Goal: Task Accomplishment & Management: Use online tool/utility

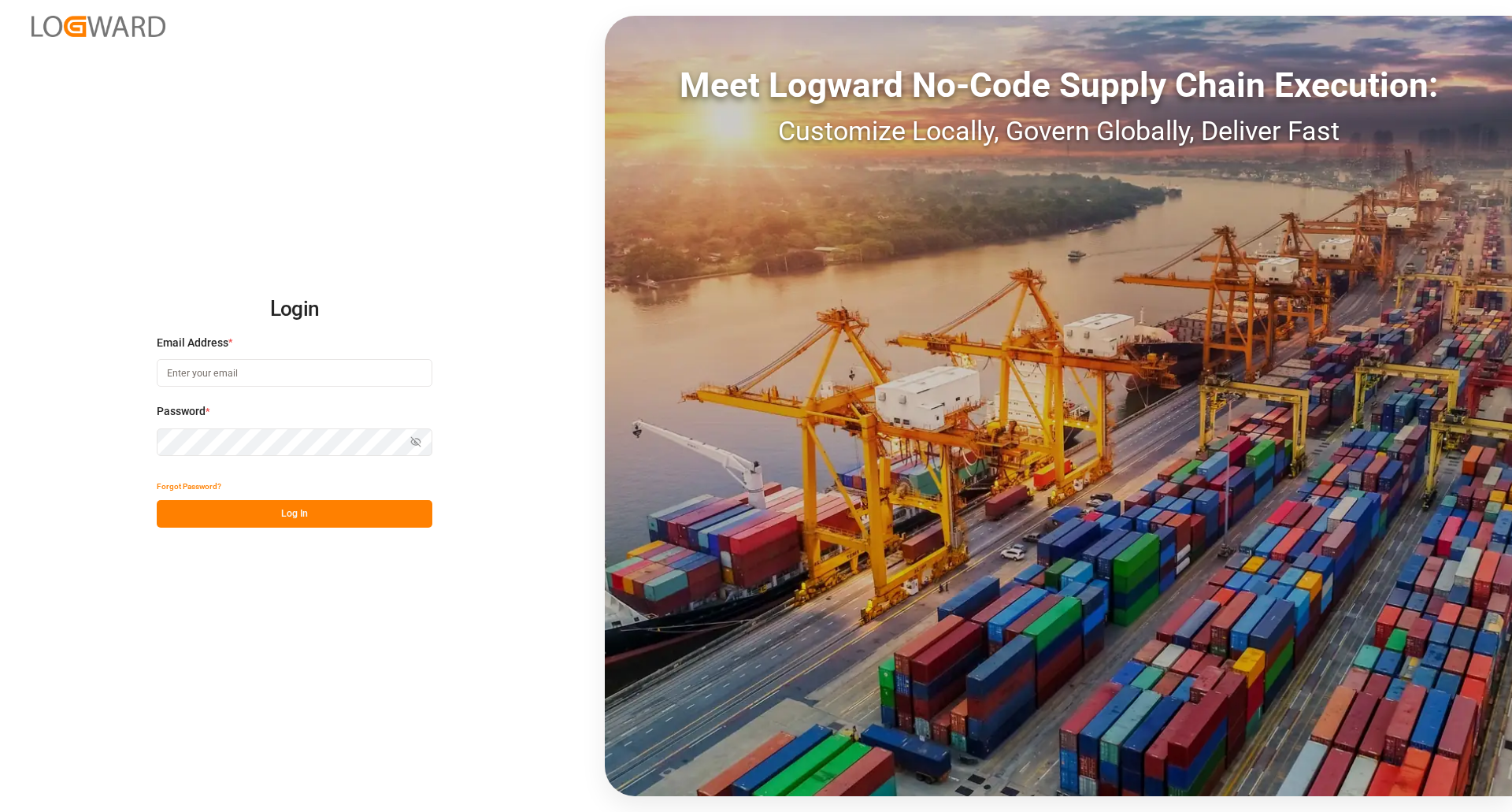
click at [269, 376] on input at bounding box center [295, 372] width 276 height 27
type input "[PERSON_NAME][EMAIL_ADDRESS][DOMAIN_NAME]"
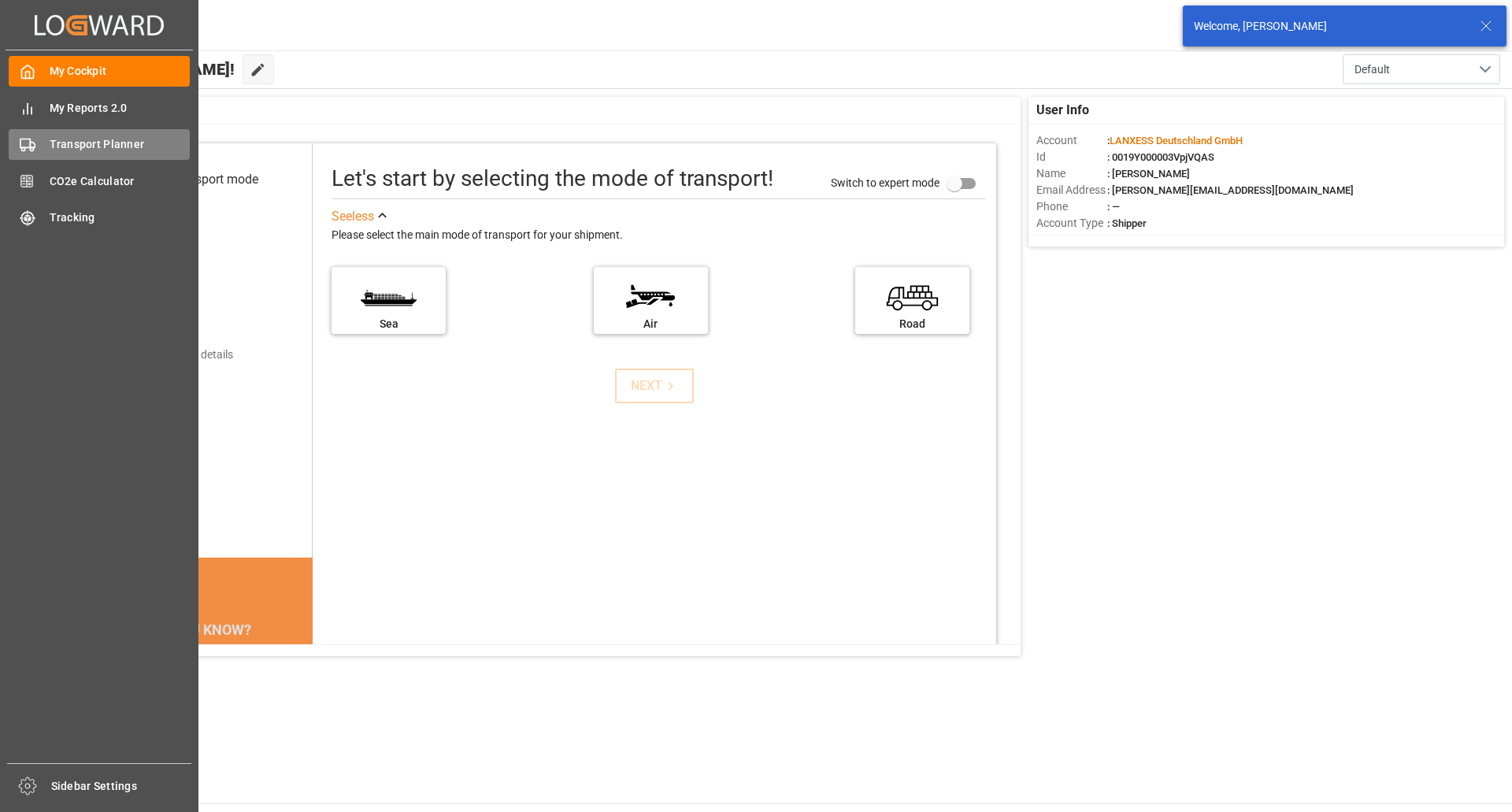
click at [62, 135] on div "Transport Planner Transport Planner" at bounding box center [99, 144] width 181 height 31
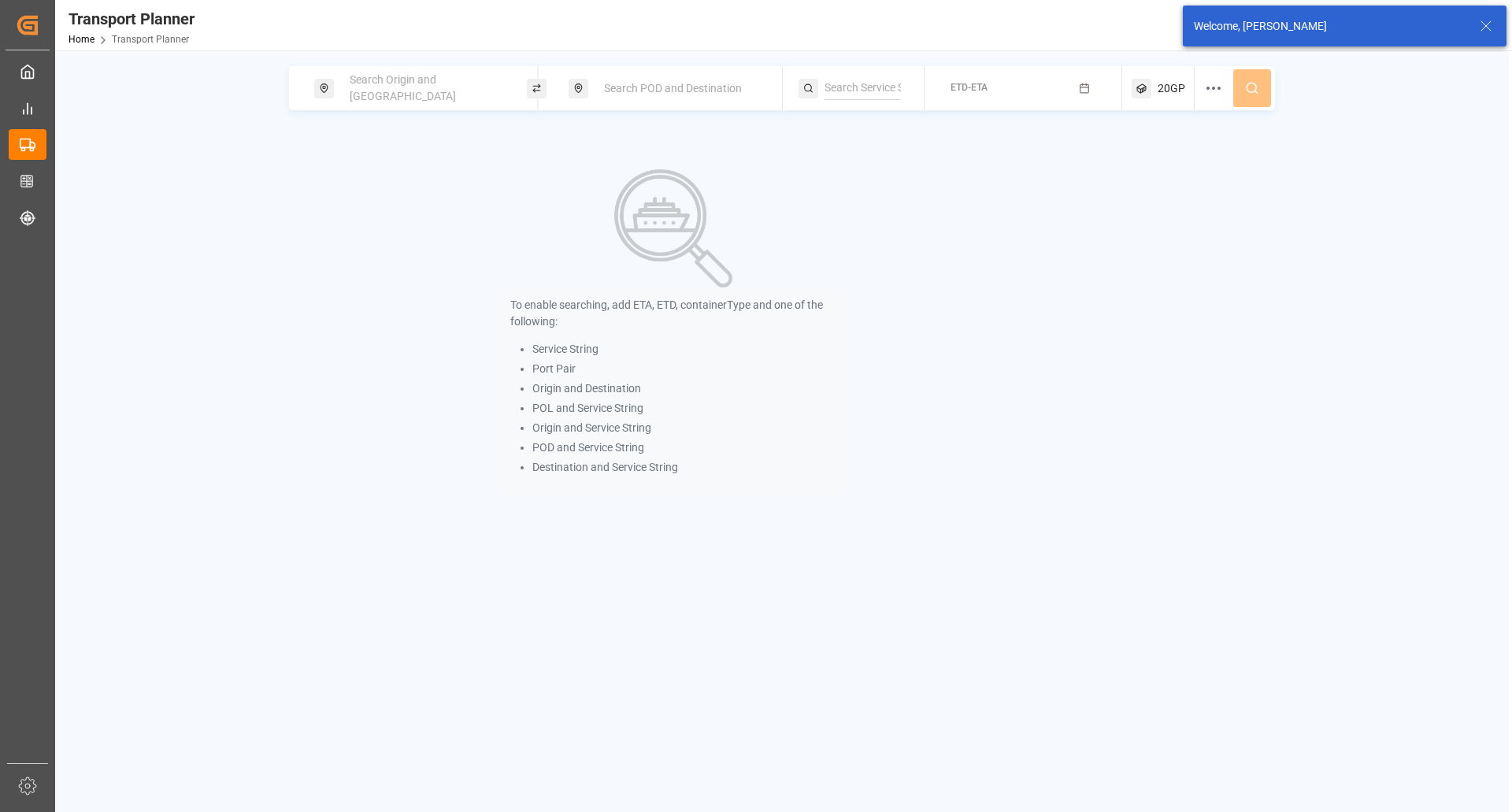
click at [401, 100] on div "Search Origin and [GEOGRAPHIC_DATA]" at bounding box center [425, 88] width 170 height 45
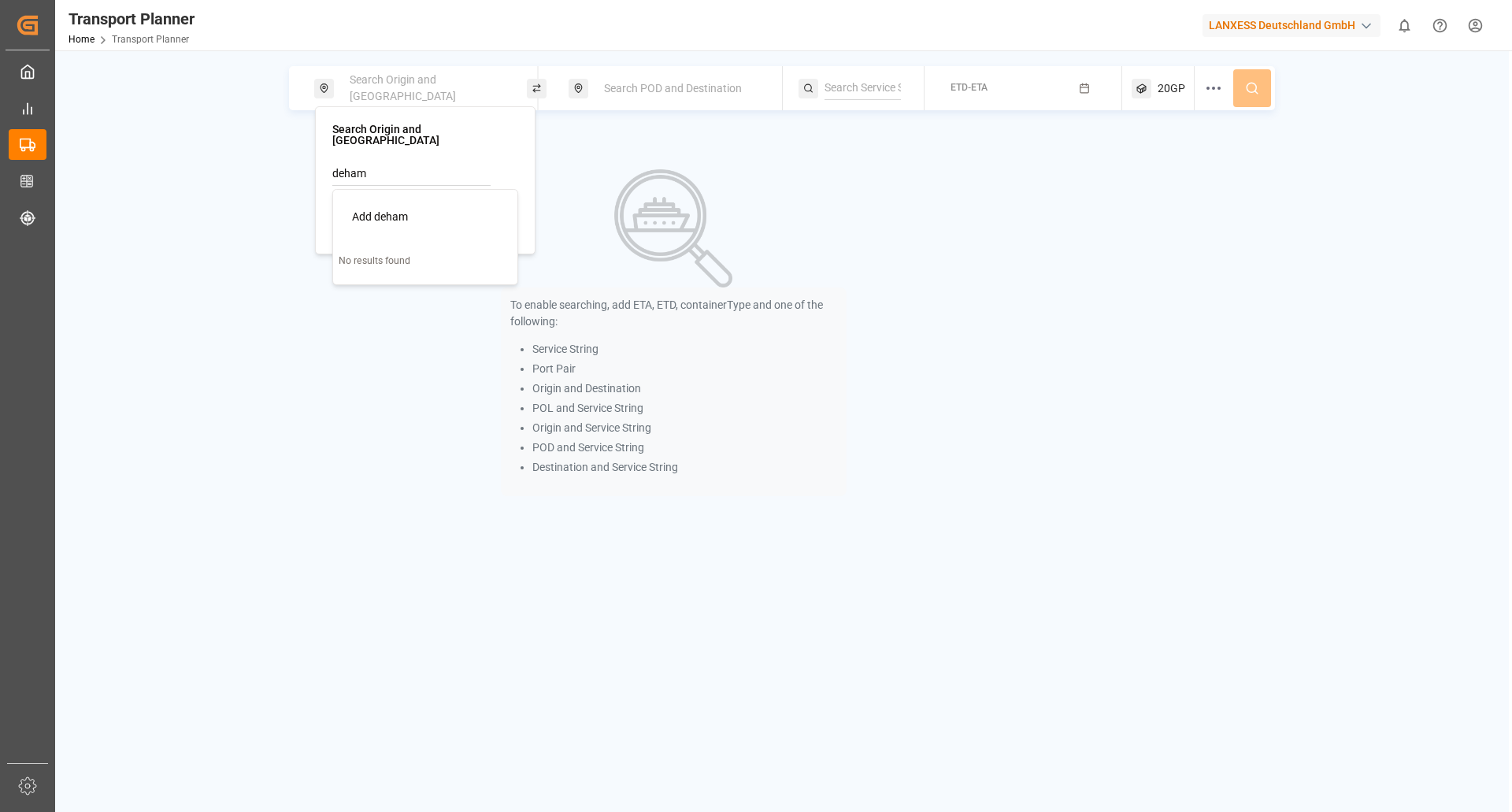
click at [388, 175] on div "deham Add deham No results found" at bounding box center [425, 200] width 186 height 74
drag, startPoint x: 401, startPoint y: 157, endPoint x: 249, endPoint y: 132, distance: 154.0
click at [249, 132] on body "Created by potrace 1.15, written by [PERSON_NAME] [DATE]-[DATE] Created by potr…" at bounding box center [756, 406] width 1512 height 812
type input "d"
click at [448, 264] on div "DEHAM [GEOGRAPHIC_DATA]" at bounding box center [429, 265] width 153 height 33
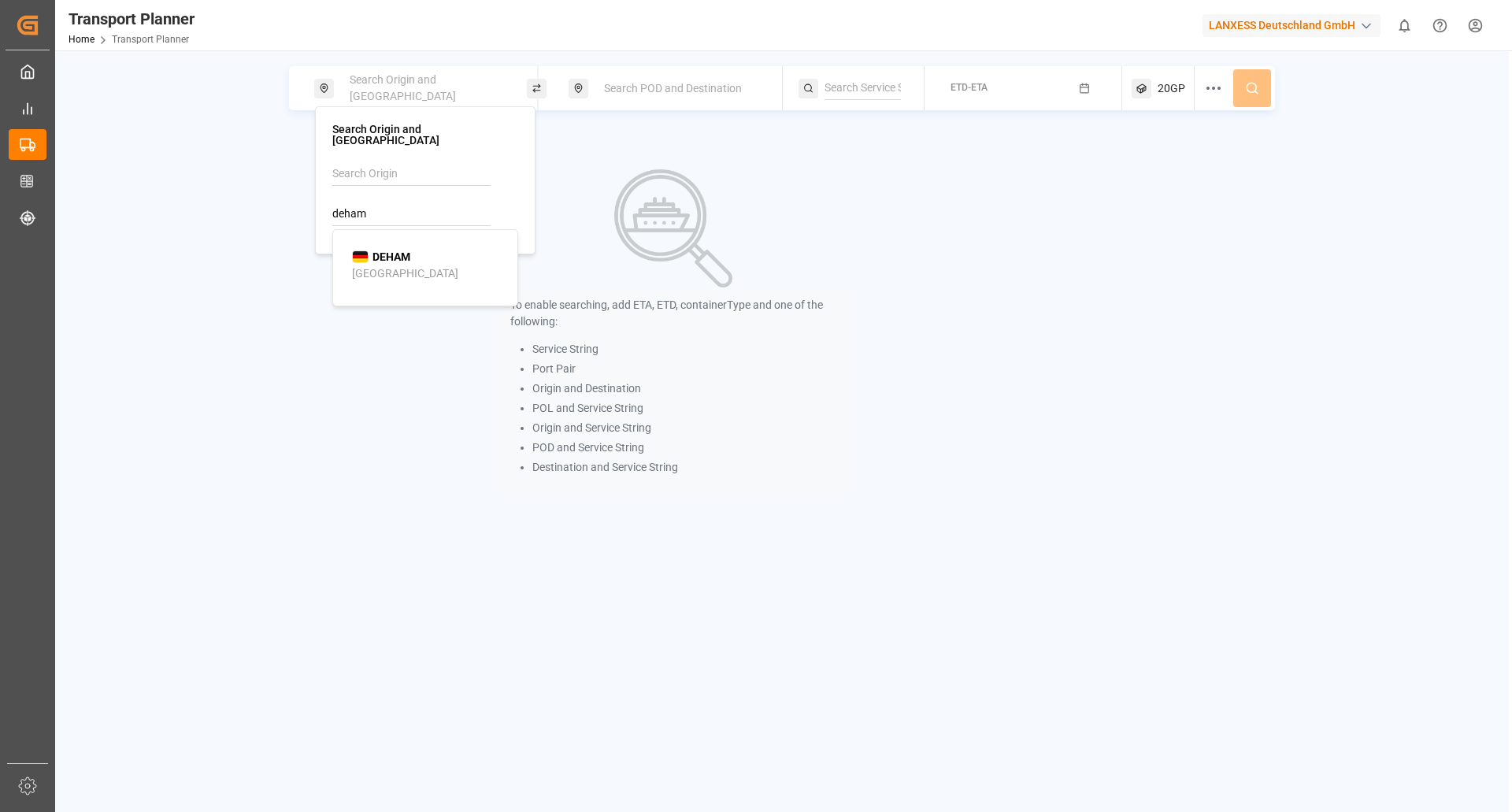
type input "DEHAM"
click at [628, 93] on span "Search POD and Destination" at bounding box center [673, 88] width 138 height 13
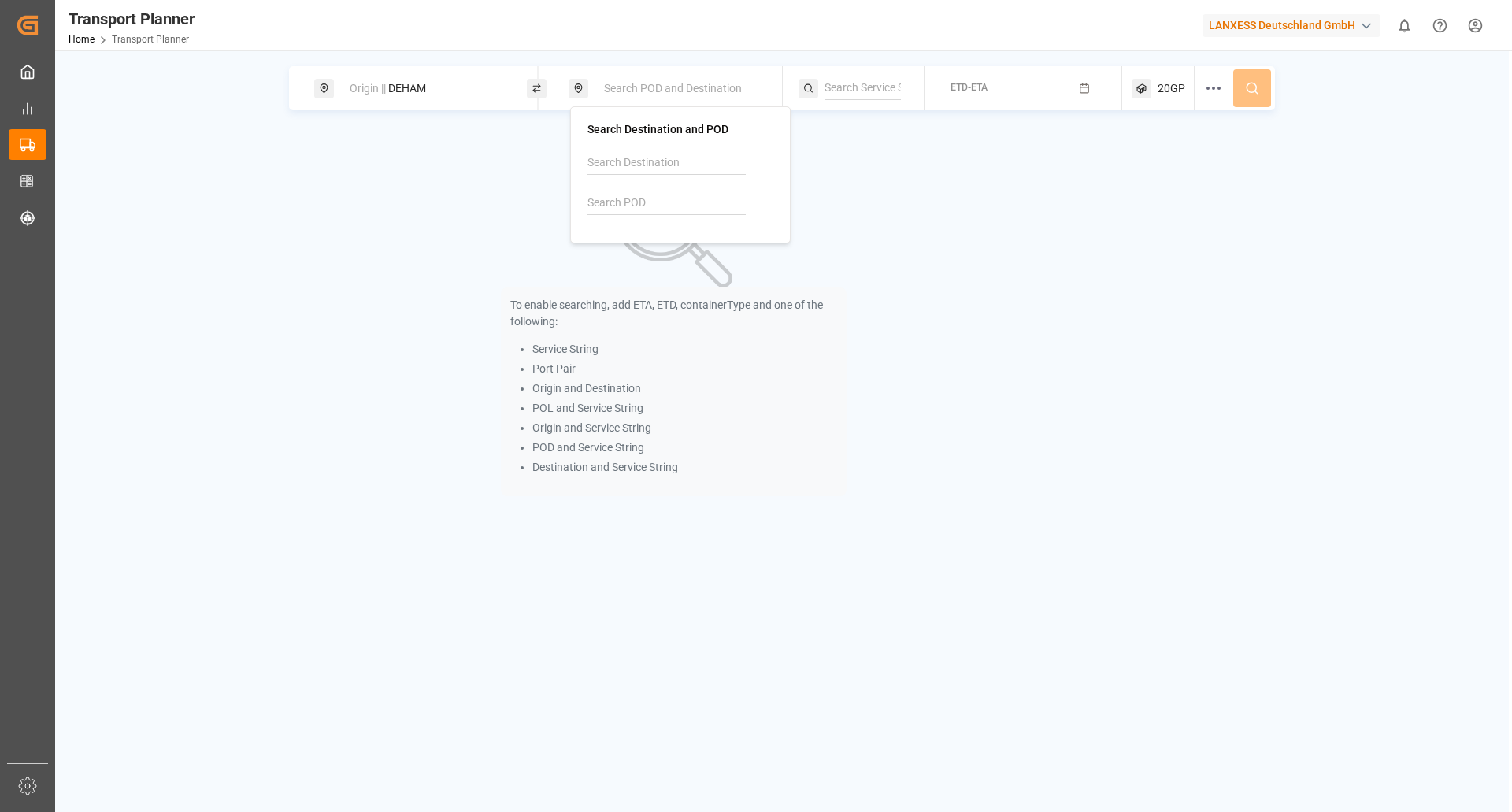
click at [616, 211] on input at bounding box center [667, 203] width 158 height 24
click at [642, 272] on li "THLCH Laem Chabang" at bounding box center [684, 254] width 178 height 45
click at [677, 241] on div "THLCH Laem Chabang" at bounding box center [684, 254] width 153 height 33
type input "THLCH"
click at [1003, 98] on button "ETD-ETA" at bounding box center [1023, 89] width 179 height 31
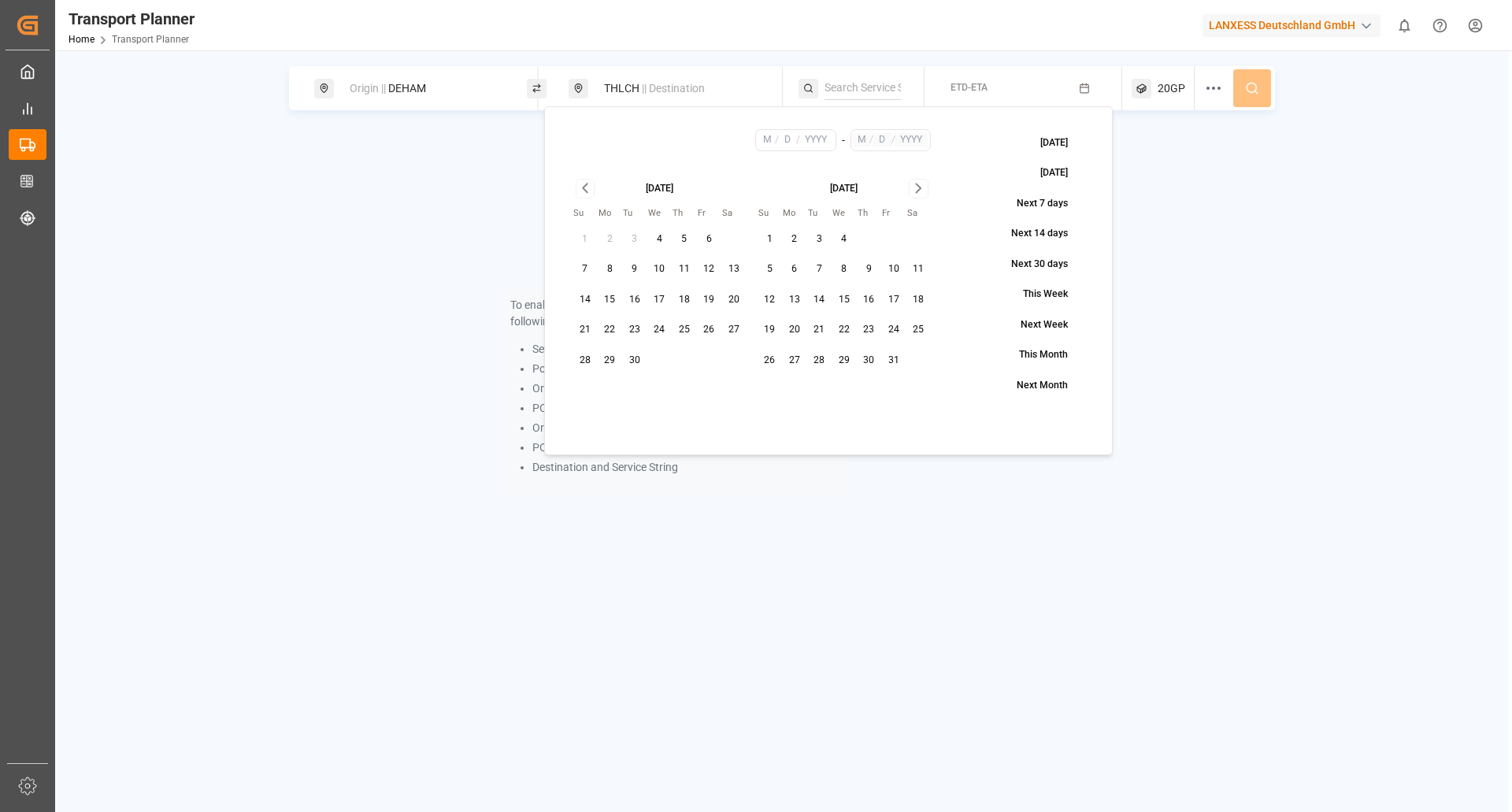
click at [685, 330] on button "25" at bounding box center [685, 331] width 25 height 25
type input "9"
type input "25"
type input "2025"
click at [913, 179] on icon "Go to next month" at bounding box center [919, 188] width 18 height 19
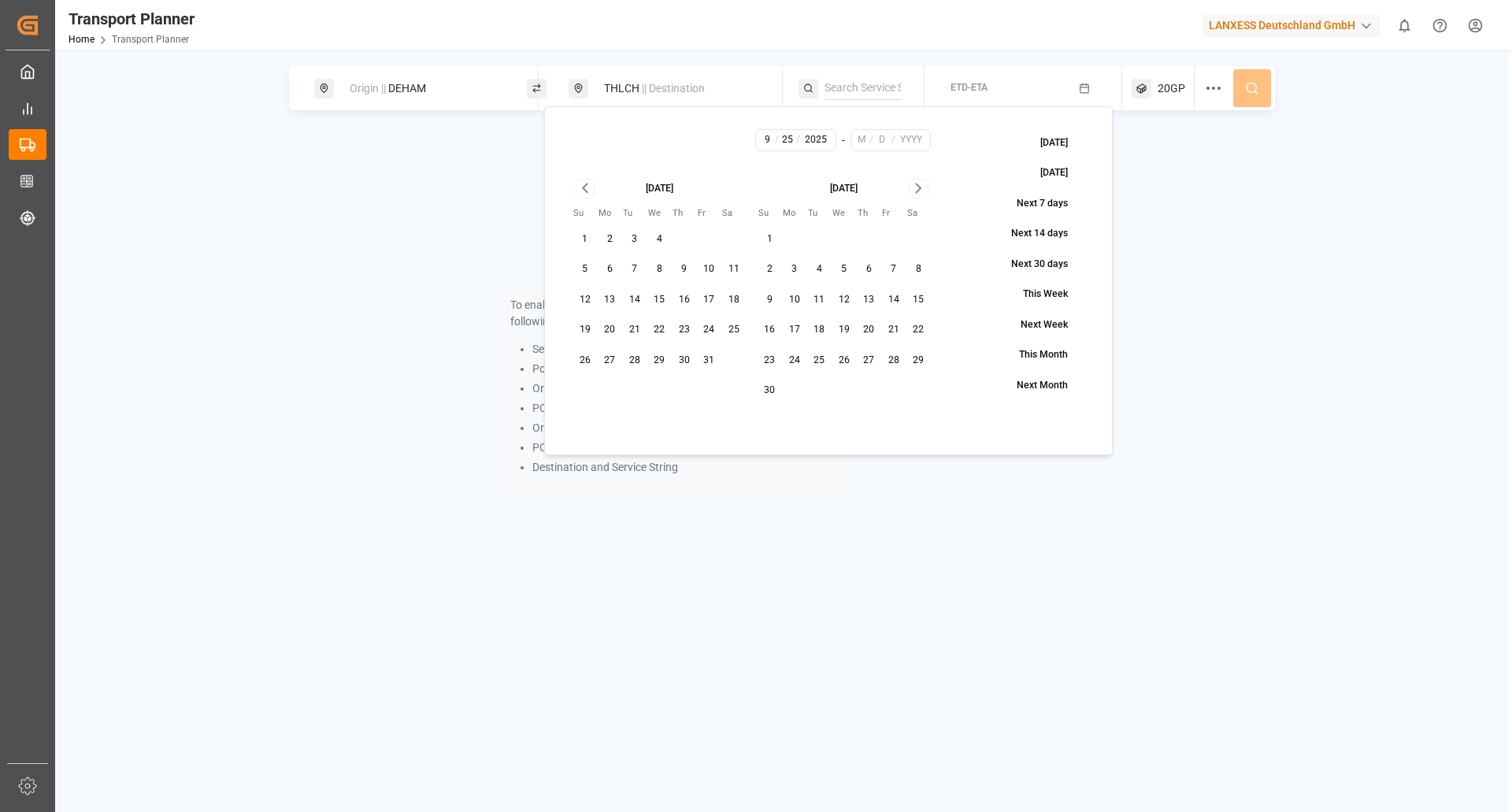
click at [910, 179] on icon "Go to next month" at bounding box center [919, 188] width 18 height 19
click at [845, 365] on button "31" at bounding box center [845, 361] width 25 height 25
type input "12"
type input "31"
type input "2025"
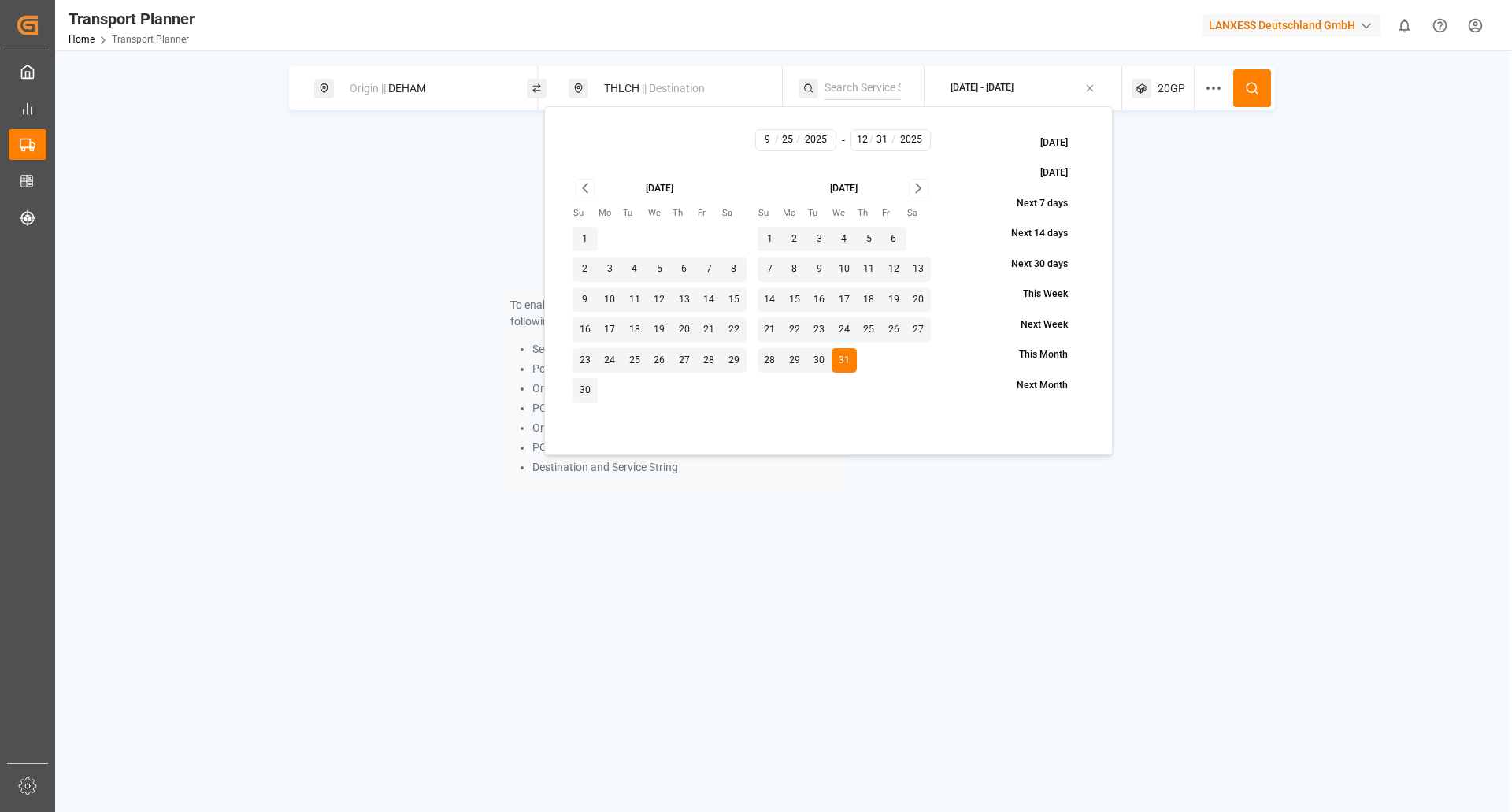
click at [1172, 157] on div "To enable searching, add ETA, ETD, containerType and one of the following: Serv…" at bounding box center [782, 333] width 986 height 407
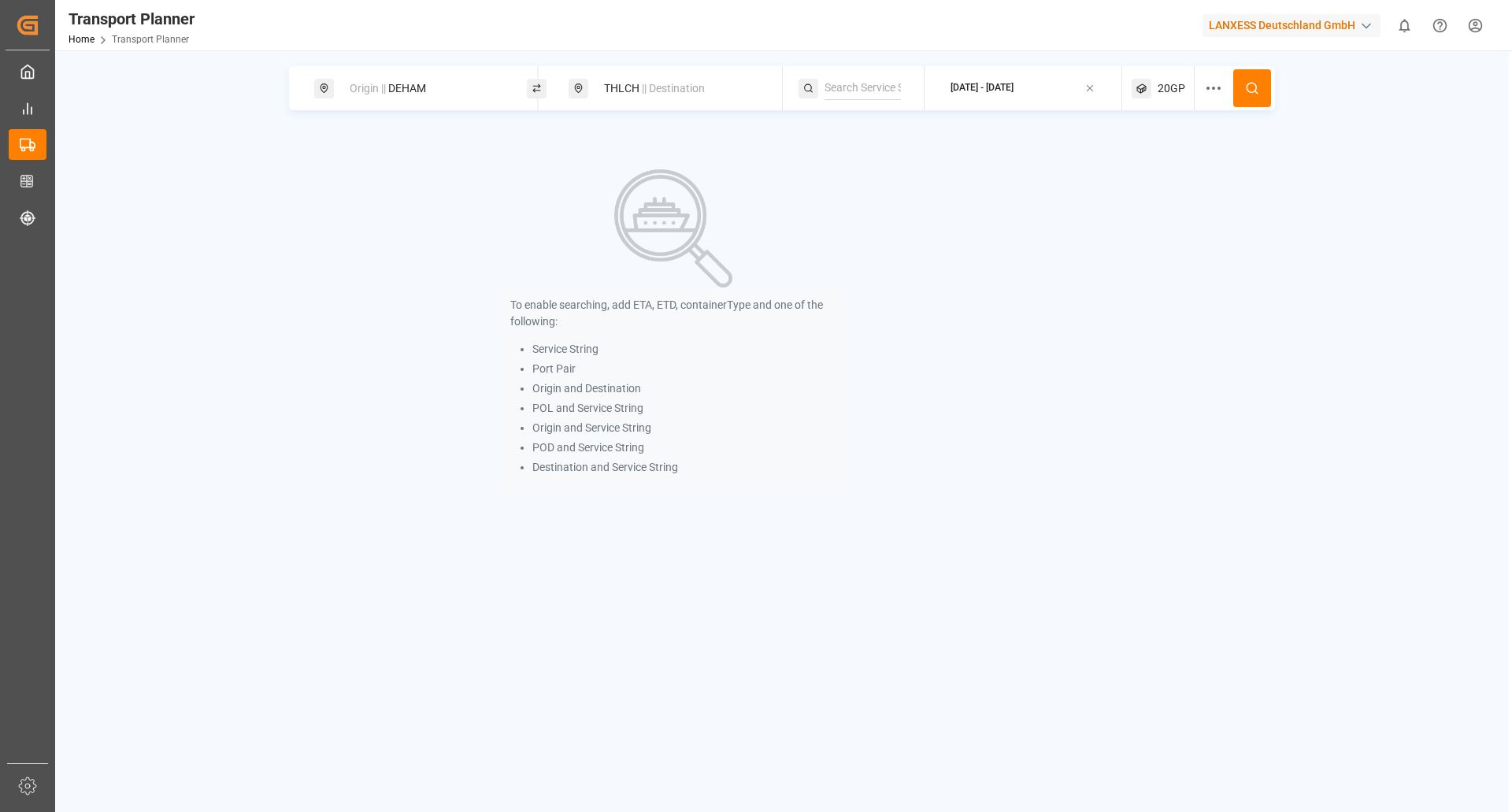
click at [1165, 94] on span "20GP" at bounding box center [1171, 88] width 27 height 16
click at [1217, 163] on icon "button" at bounding box center [1214, 163] width 11 height 11
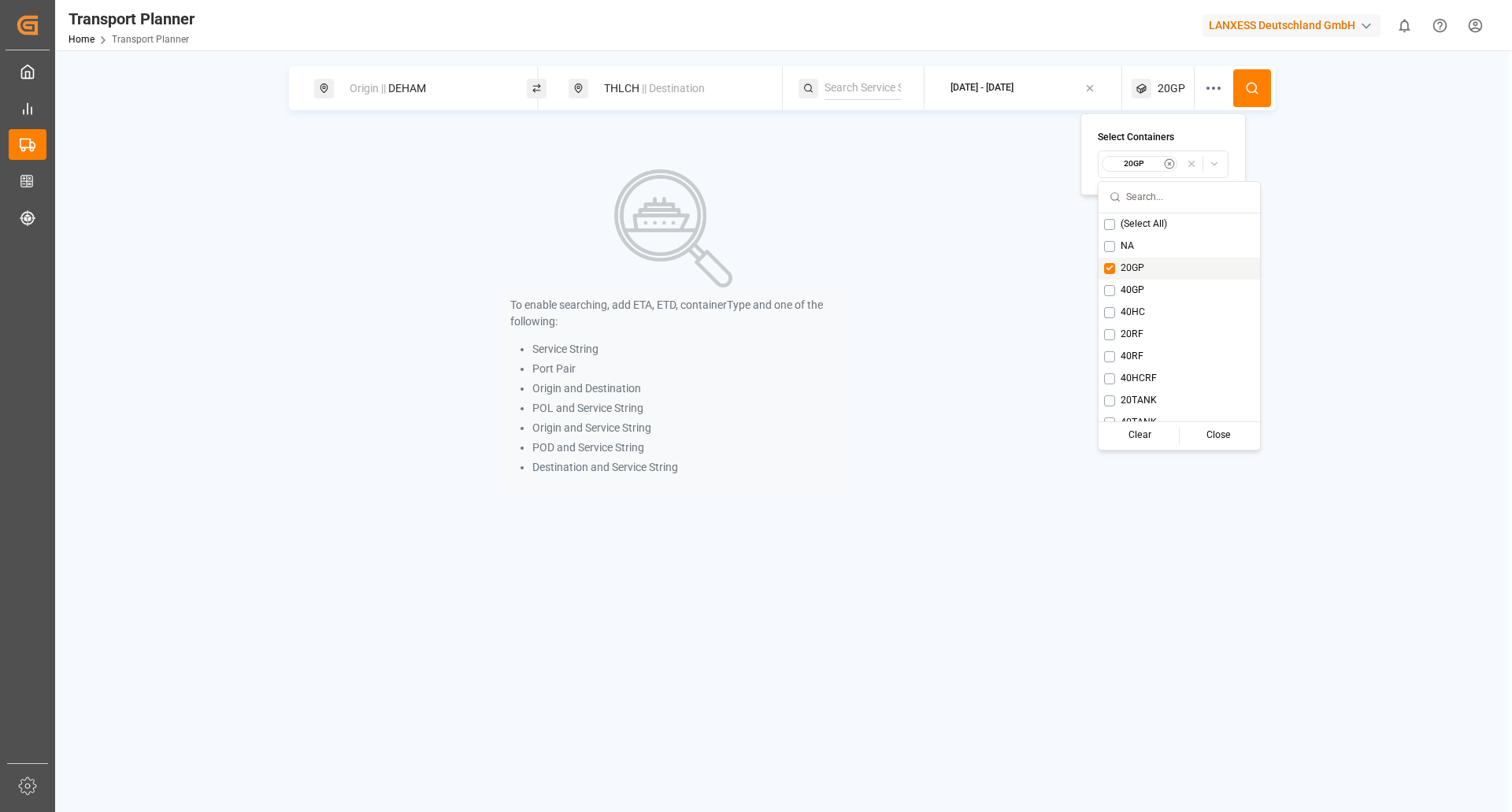
click at [1102, 266] on div "20GP" at bounding box center [1180, 269] width 162 height 22
click at [1104, 290] on div "40GP" at bounding box center [1164, 291] width 162 height 22
click at [1211, 439] on div "Close" at bounding box center [1219, 435] width 78 height 22
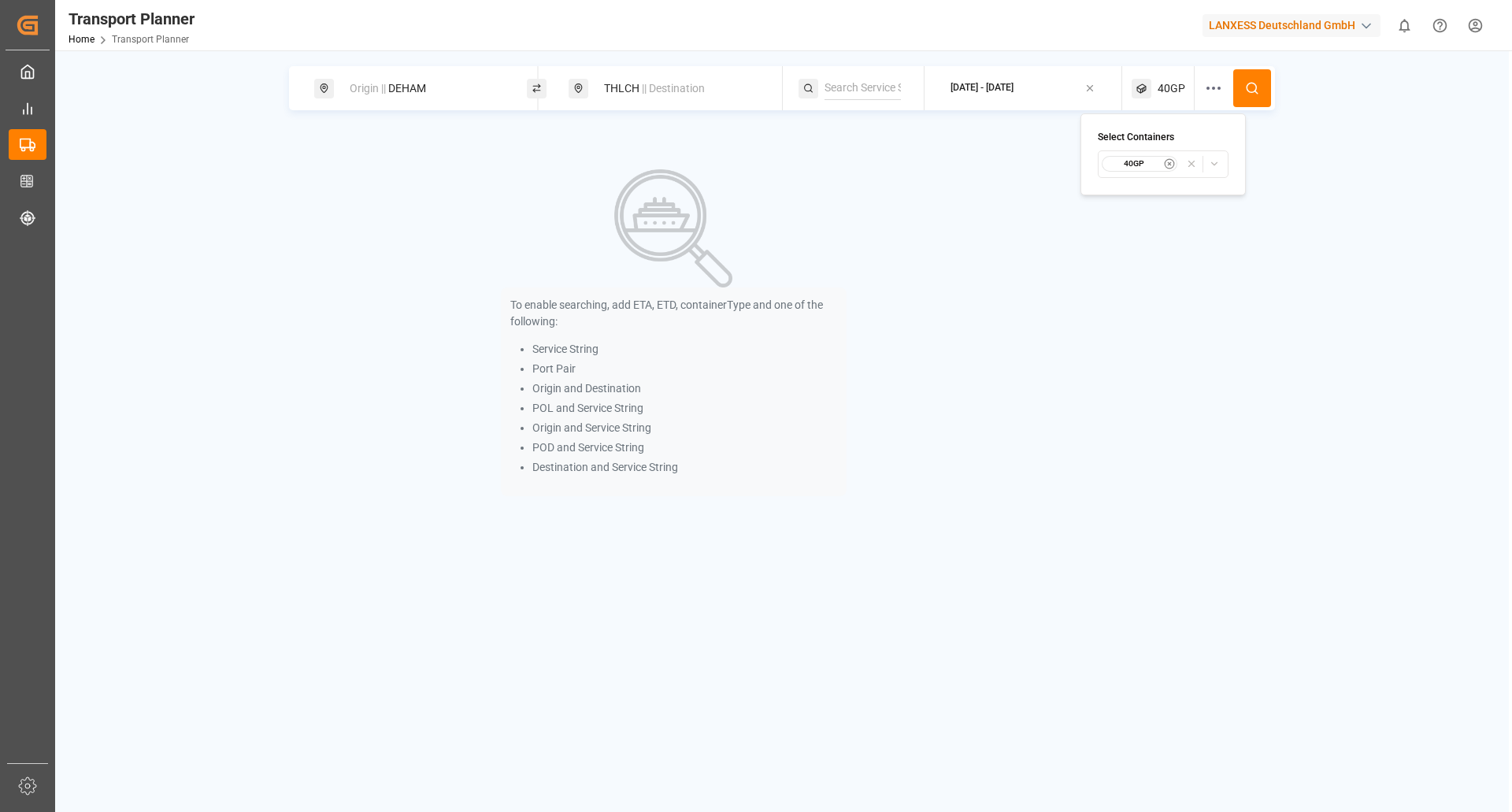
click at [1256, 88] on circle at bounding box center [1251, 87] width 9 height 9
